Goal: Task Accomplishment & Management: Manage account settings

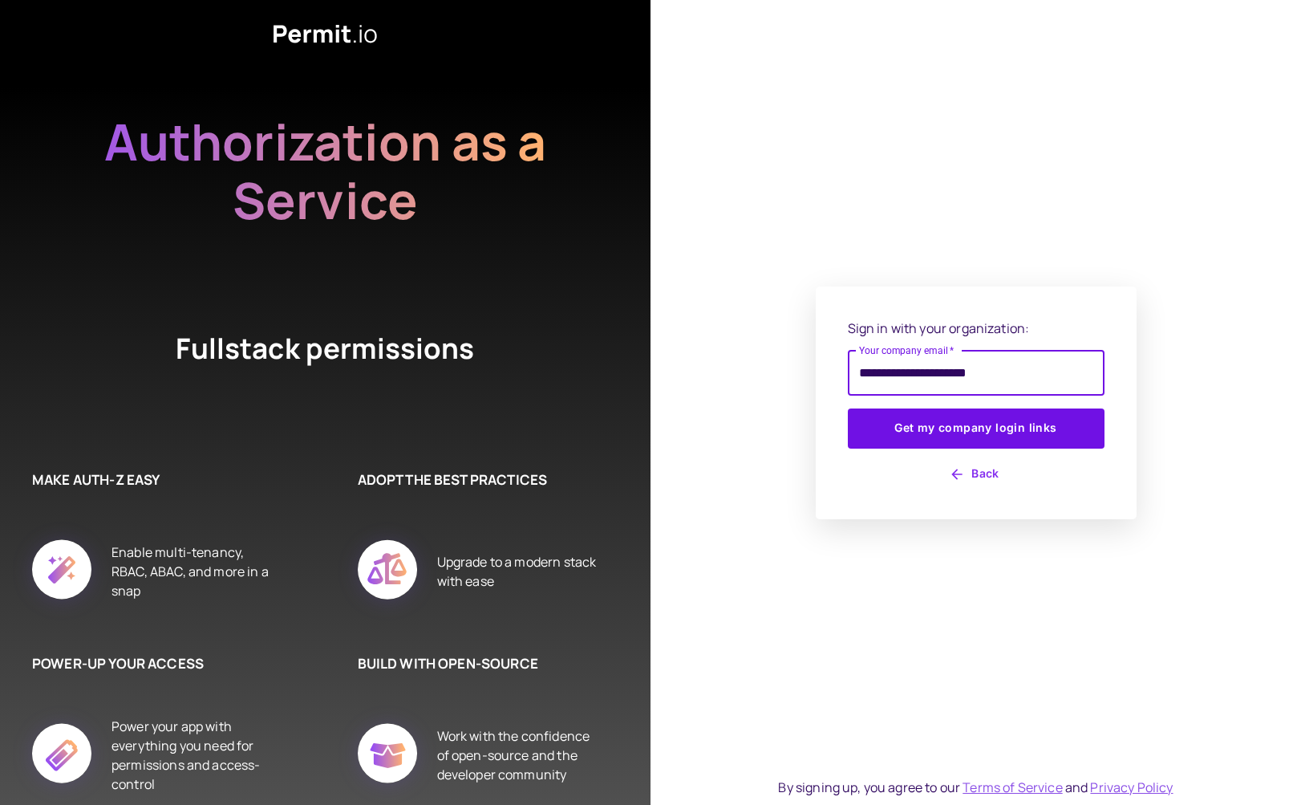
type input "**********"
click at [976, 428] on button "Get my company login links" at bounding box center [976, 428] width 257 height 40
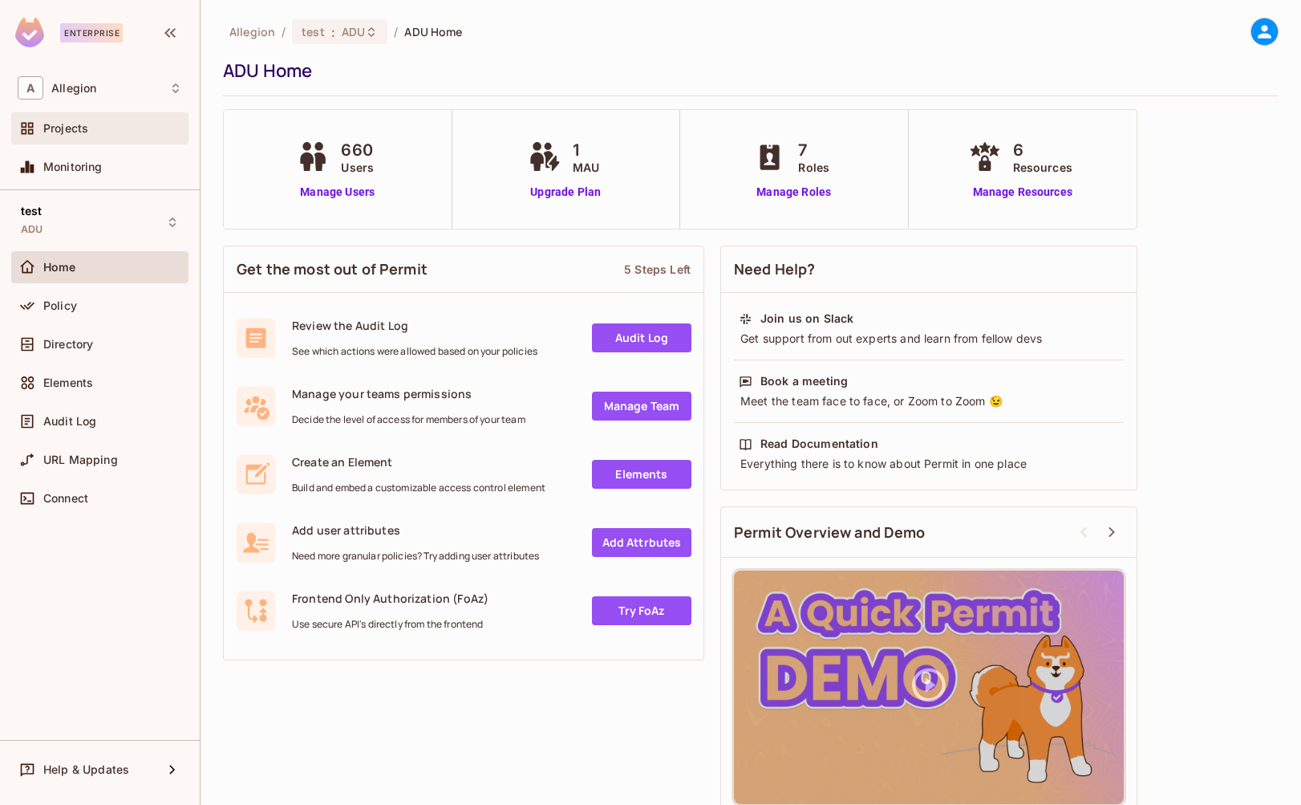
click at [80, 118] on div "Projects" at bounding box center [99, 128] width 177 height 32
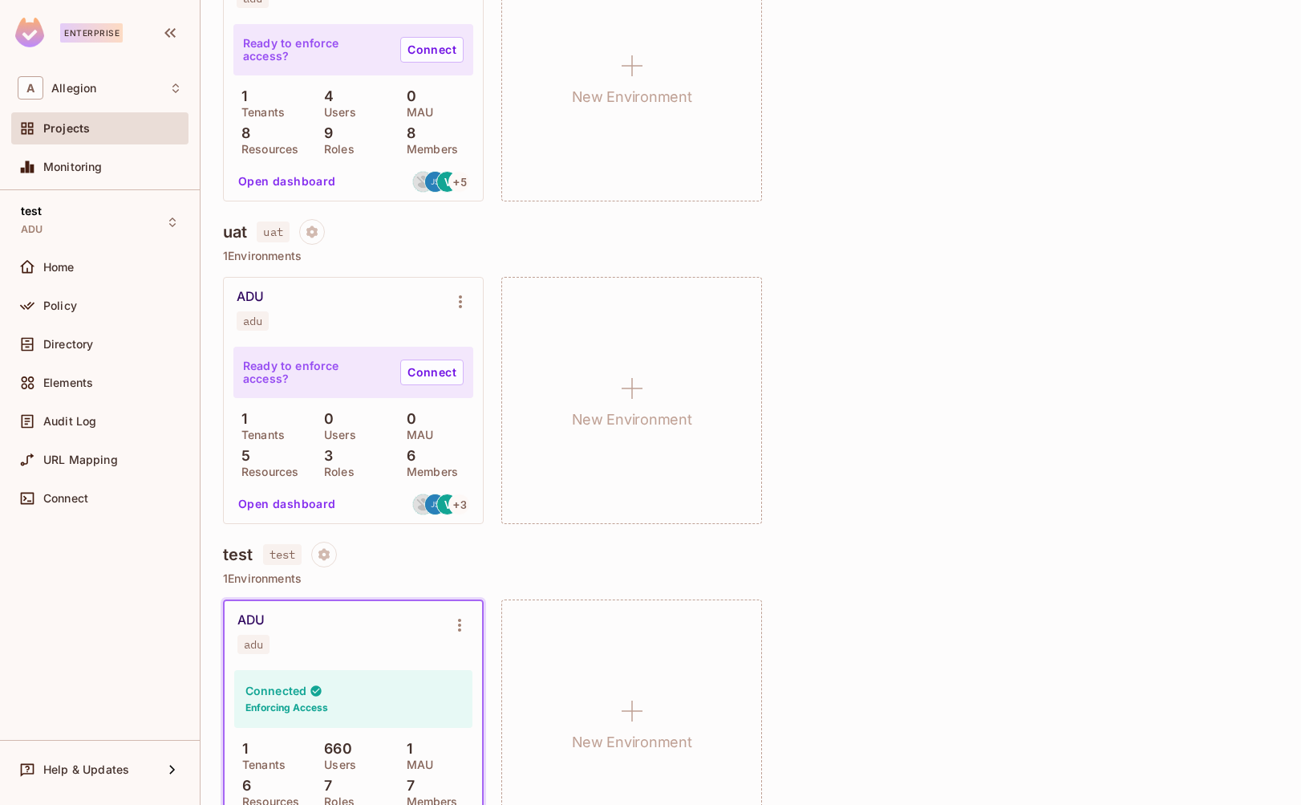
scroll to position [349, 0]
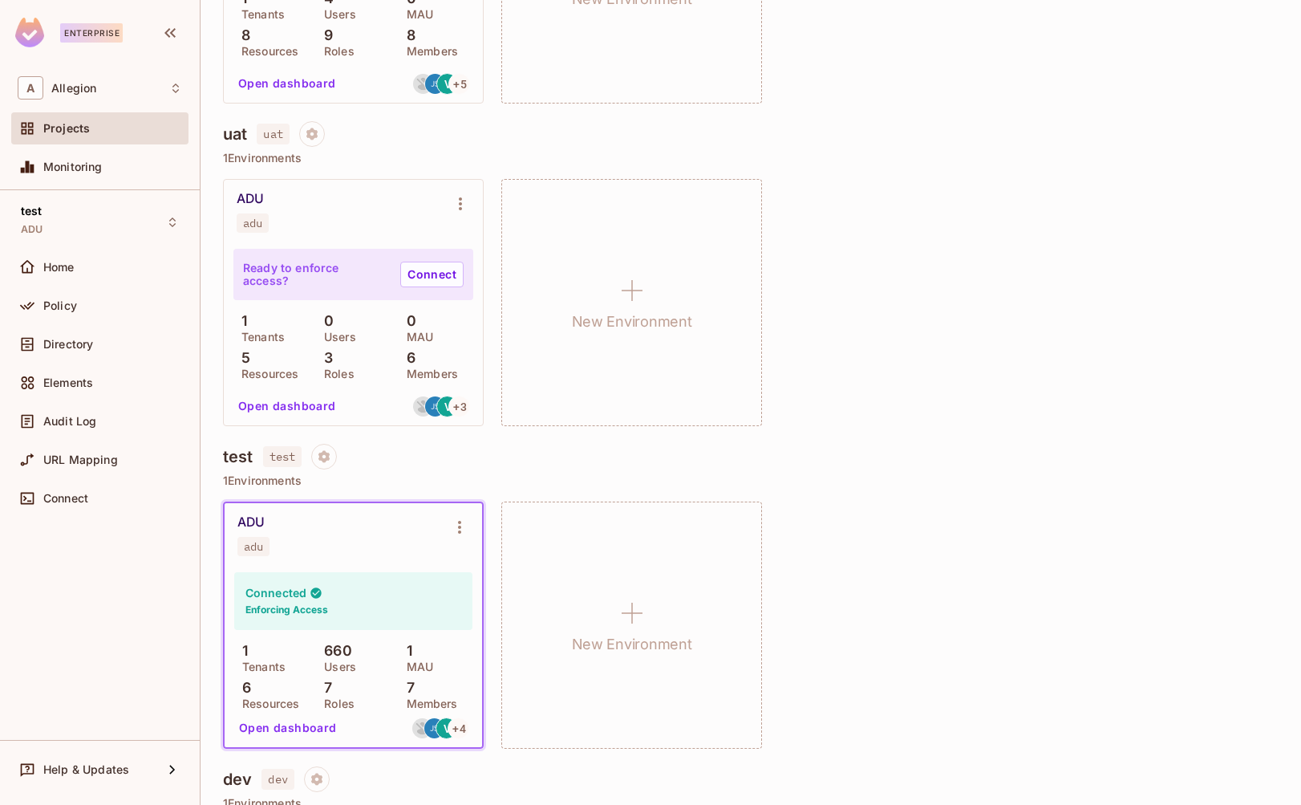
click at [241, 464] on h4 "test" at bounding box center [238, 456] width 30 height 19
click at [318, 727] on button "Open dashboard" at bounding box center [288, 729] width 111 height 26
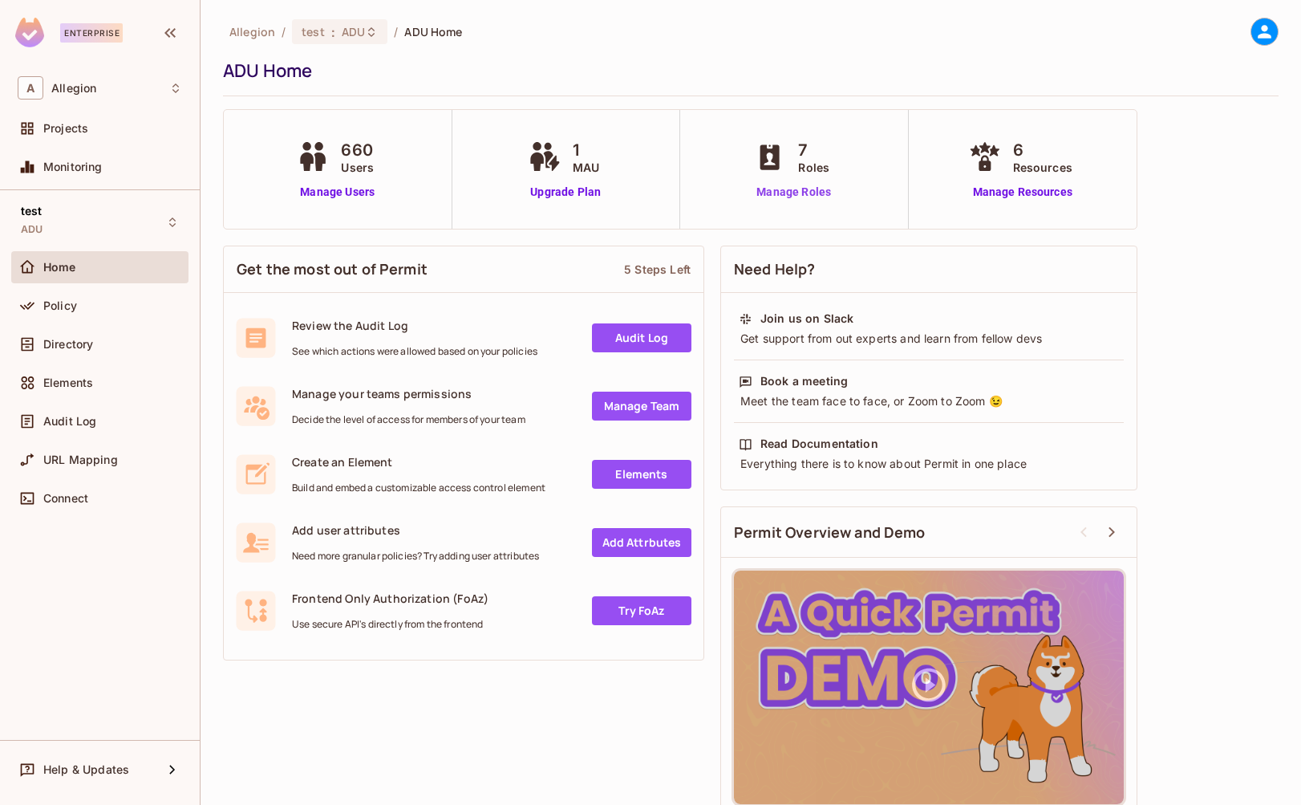
click at [812, 196] on link "Manage Roles" at bounding box center [793, 192] width 87 height 17
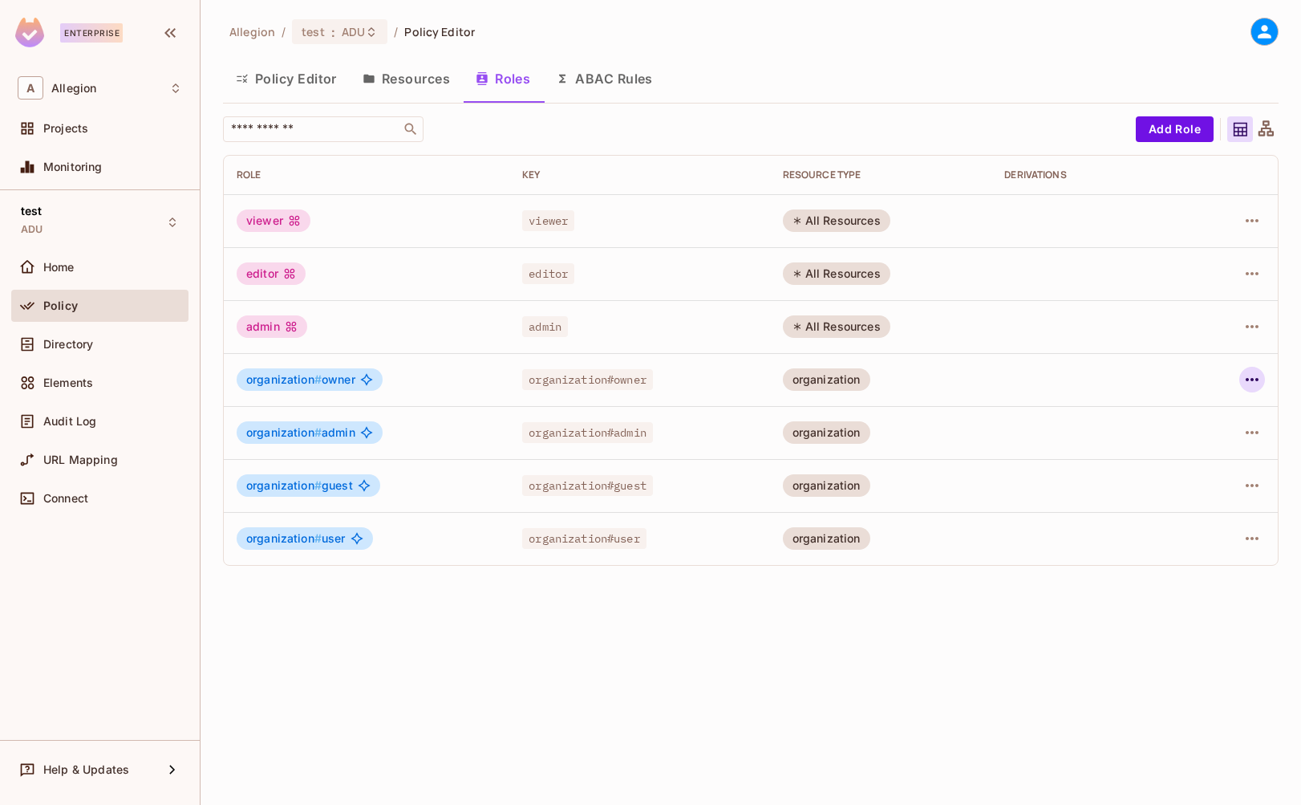
click at [1251, 376] on icon "button" at bounding box center [1252, 379] width 19 height 19
click at [1203, 416] on div "Edit Role" at bounding box center [1181, 416] width 48 height 16
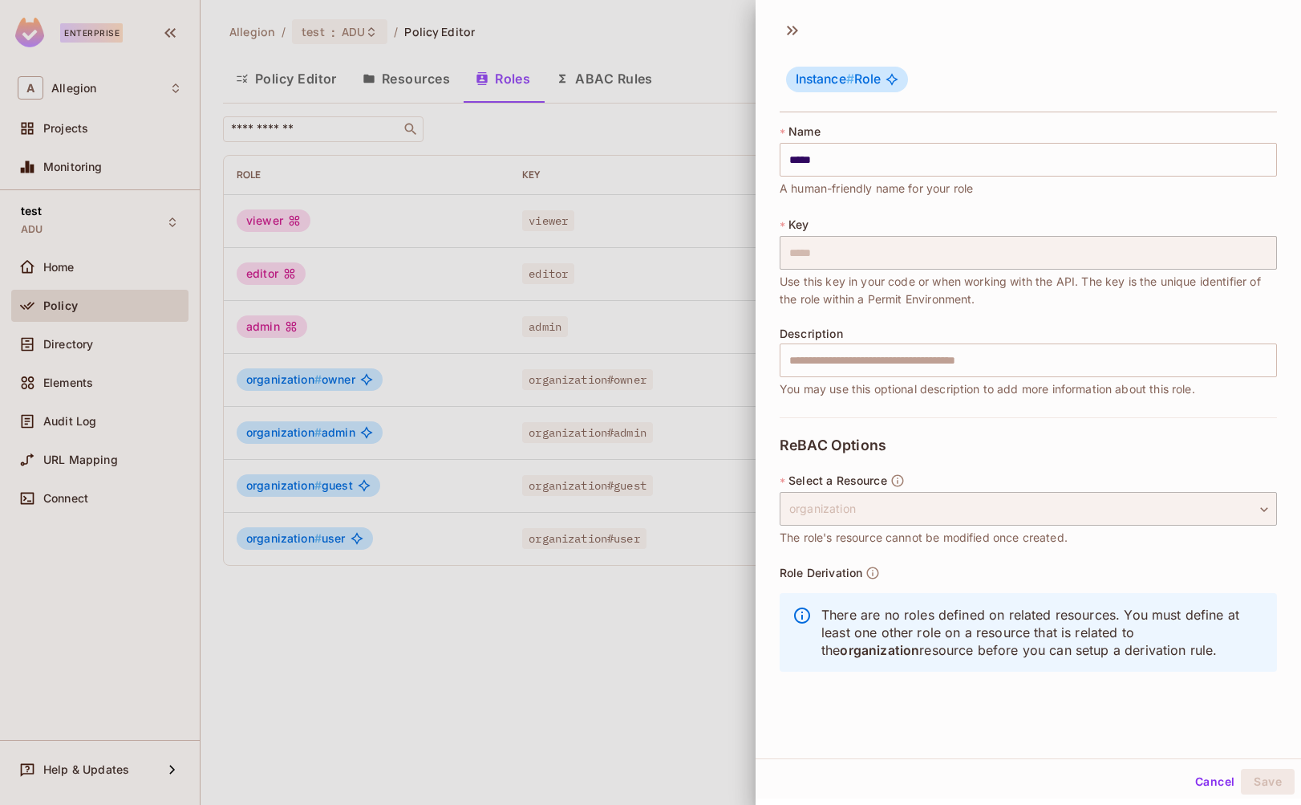
scroll to position [2, 0]
click at [1194, 773] on button "Cancel" at bounding box center [1215, 779] width 52 height 26
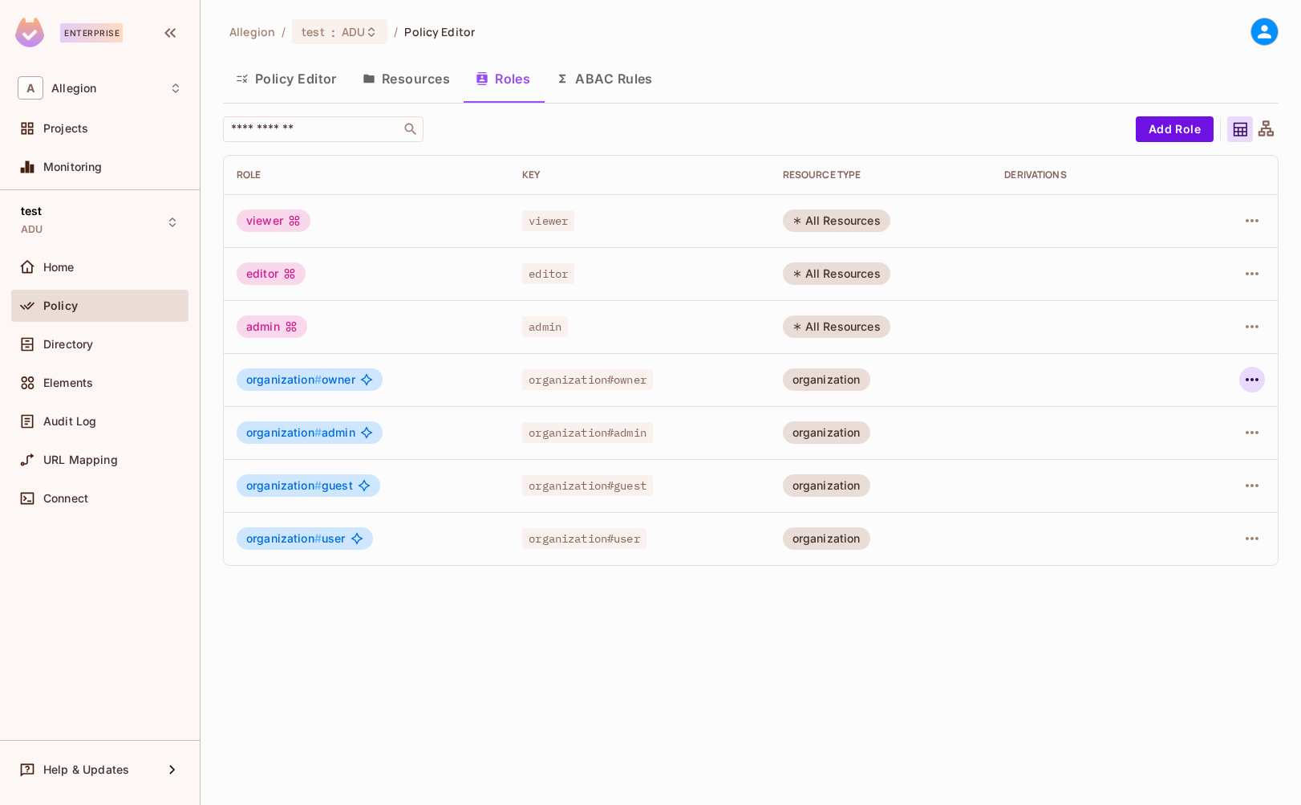
click at [1257, 379] on icon "button" at bounding box center [1252, 379] width 13 height 3
click at [1211, 453] on div "Edit Attributes" at bounding box center [1196, 452] width 79 height 16
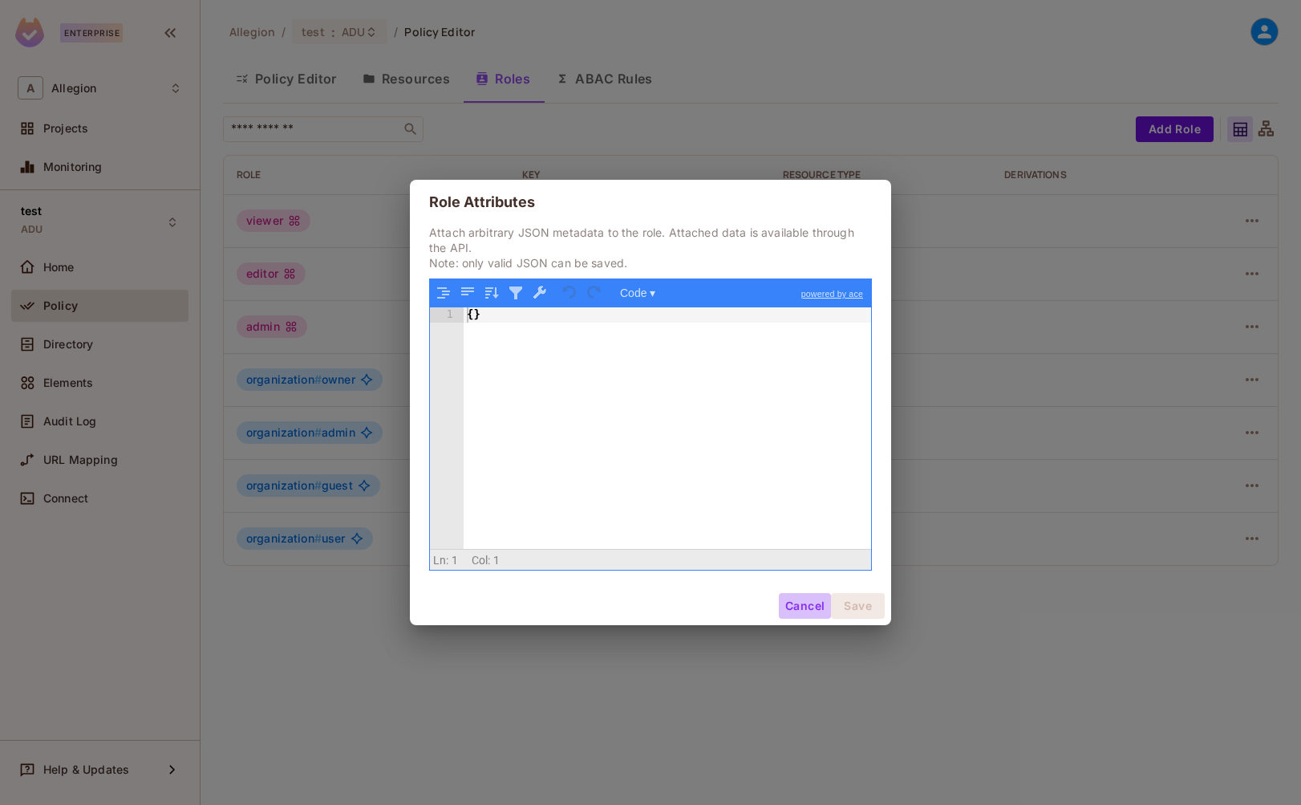
click at [811, 606] on button "Cancel" at bounding box center [805, 606] width 52 height 26
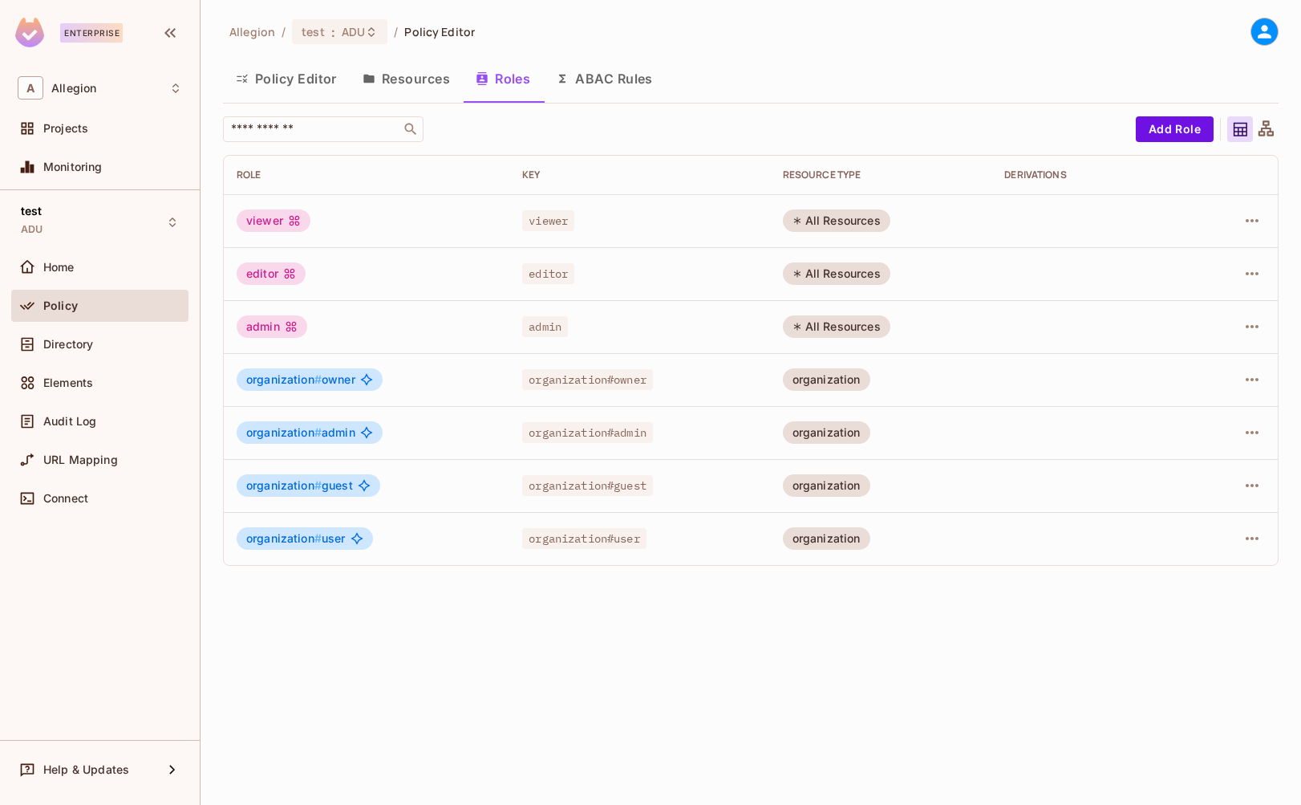
click at [304, 77] on button "Policy Editor" at bounding box center [286, 79] width 127 height 40
